Goal: Transaction & Acquisition: Obtain resource

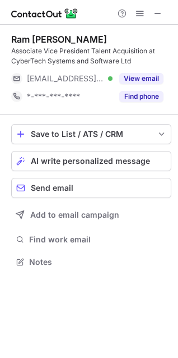
scroll to position [254, 178]
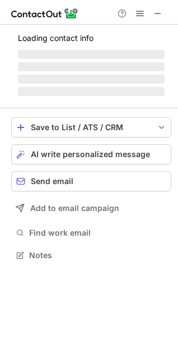
scroll to position [261, 178]
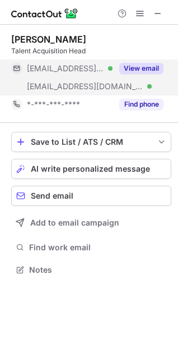
click at [140, 68] on button "View email" at bounding box center [141, 68] width 44 height 11
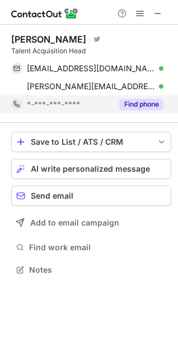
click at [134, 102] on button "Find phone" at bounding box center [141, 104] width 44 height 11
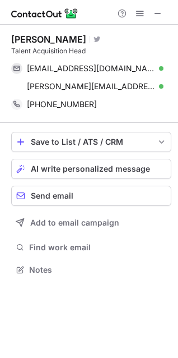
drag, startPoint x: 12, startPoint y: 36, endPoint x: 92, endPoint y: 31, distance: 80.4
click at [92, 31] on div "Chitralekha Tiwari Visit Twitter profile Talent Acquisition Head chitra_18art20…" at bounding box center [91, 74] width 160 height 98
copy div "Chitralekha Tiwari"
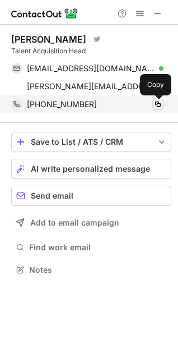
click at [163, 106] on button at bounding box center [158, 104] width 11 height 11
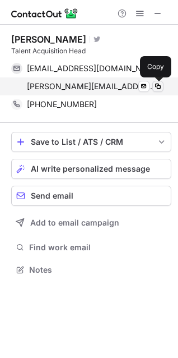
click at [158, 84] on span at bounding box center [158, 86] width 9 height 9
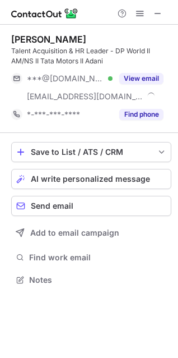
scroll to position [272, 178]
